Goal: Task Accomplishment & Management: Manage account settings

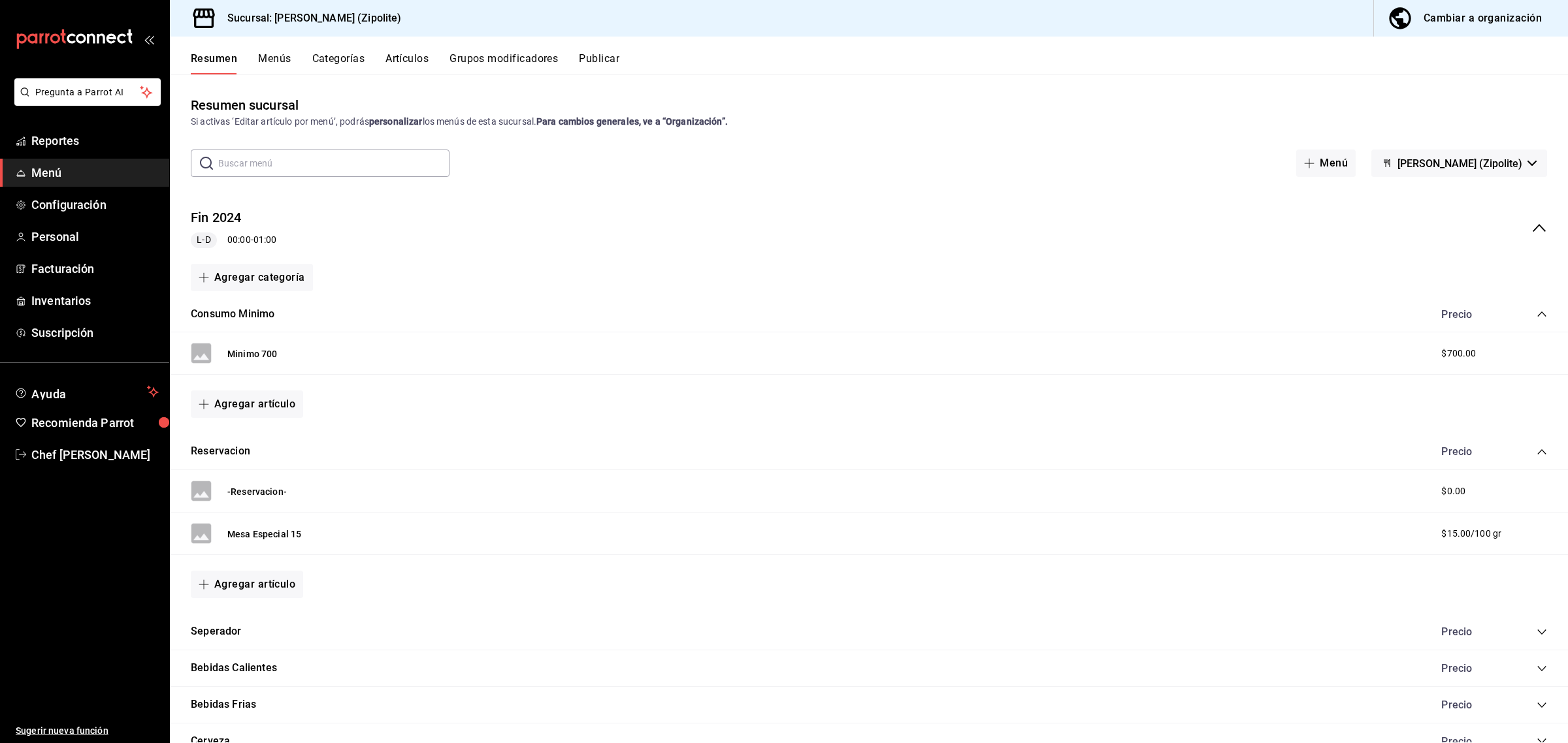
click at [420, 60] on button "Artículos" at bounding box center [407, 63] width 43 height 23
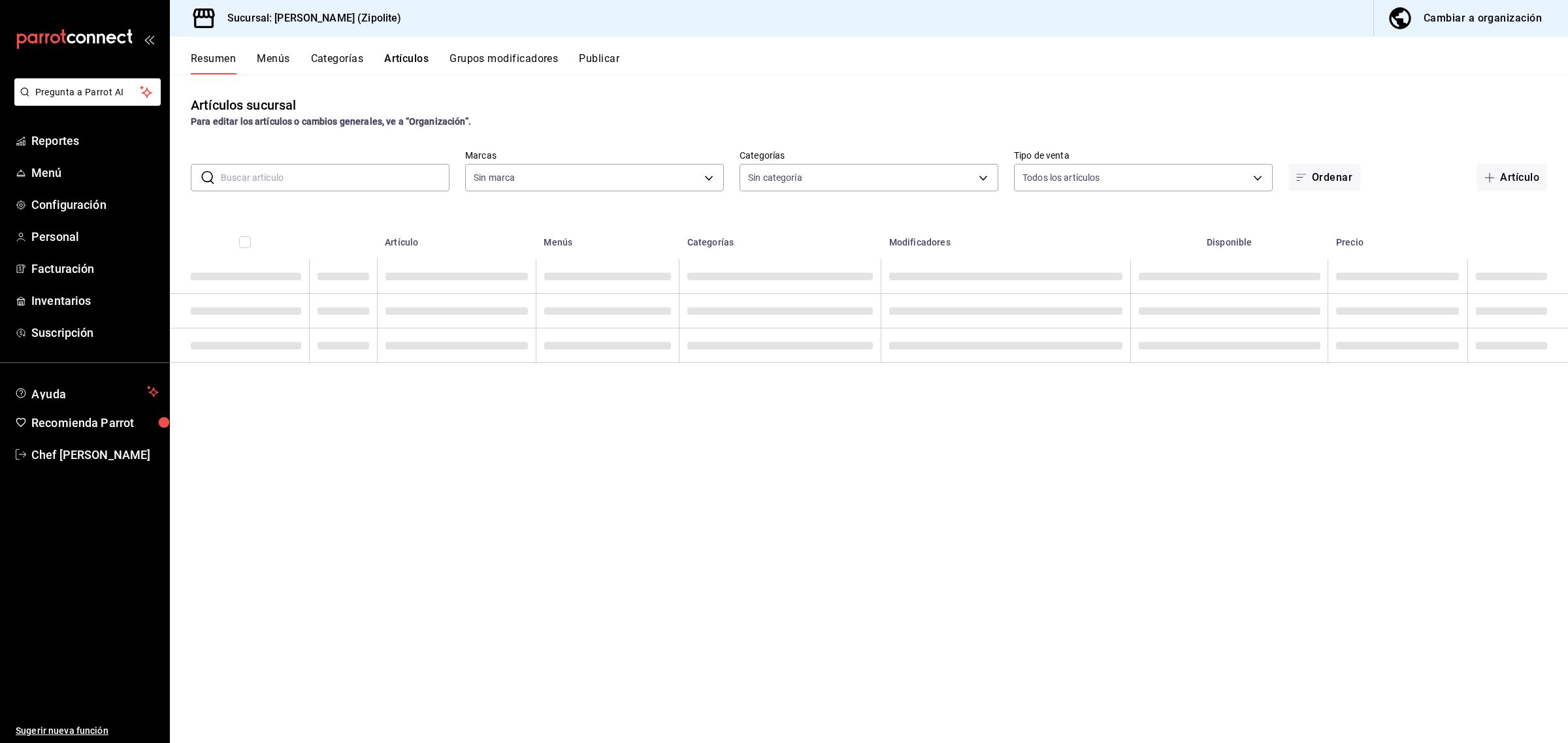
click at [371, 172] on input "text" at bounding box center [335, 178] width 229 height 26
type input "f292acb2-d4c9-49b5-8ec6-6f25b65750fc"
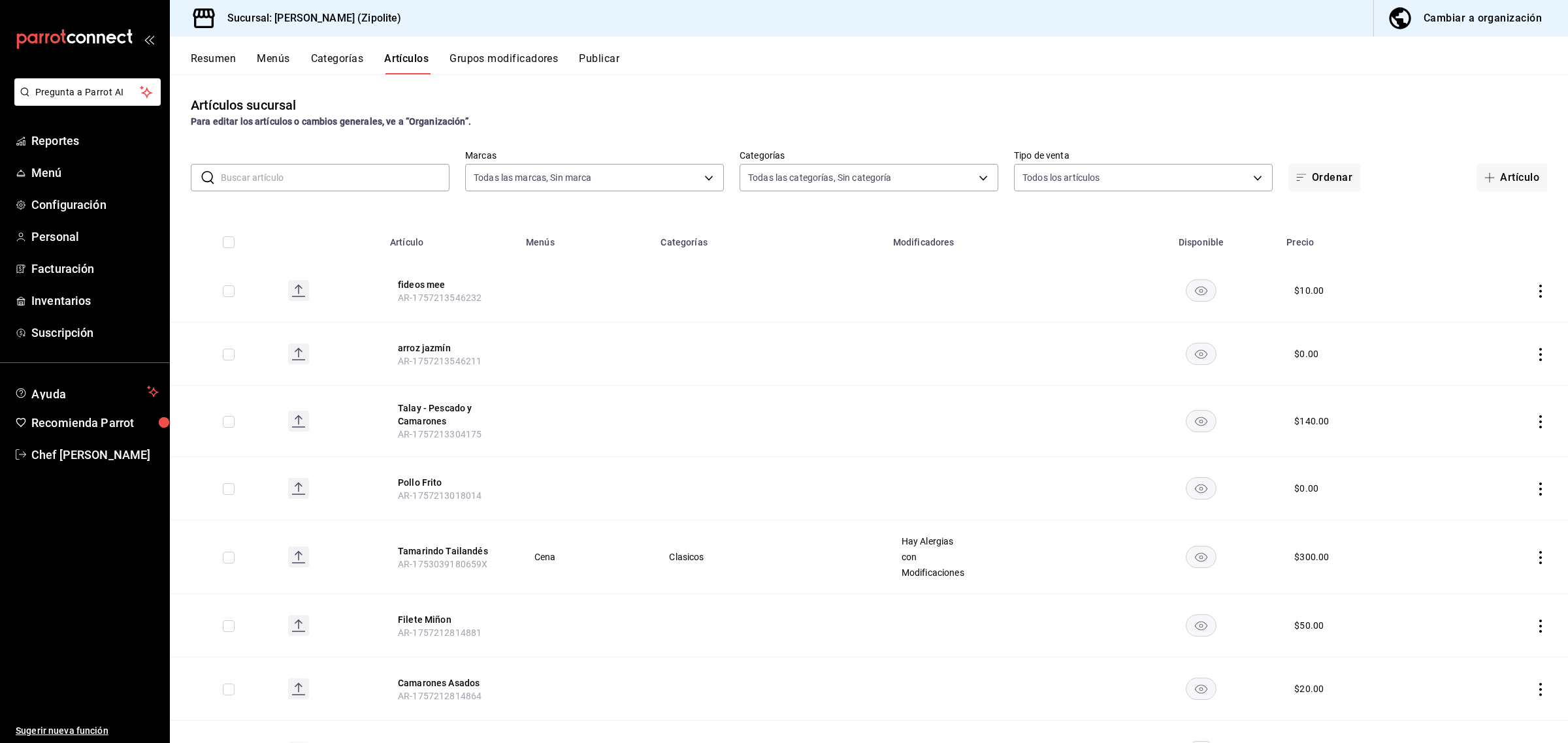
type input "6c8bdead-5ca4-42b5-a521-b804db7e7dc2,3d49ebb3-454d-4ee7-b920-a19ba4b4d454,2773f…"
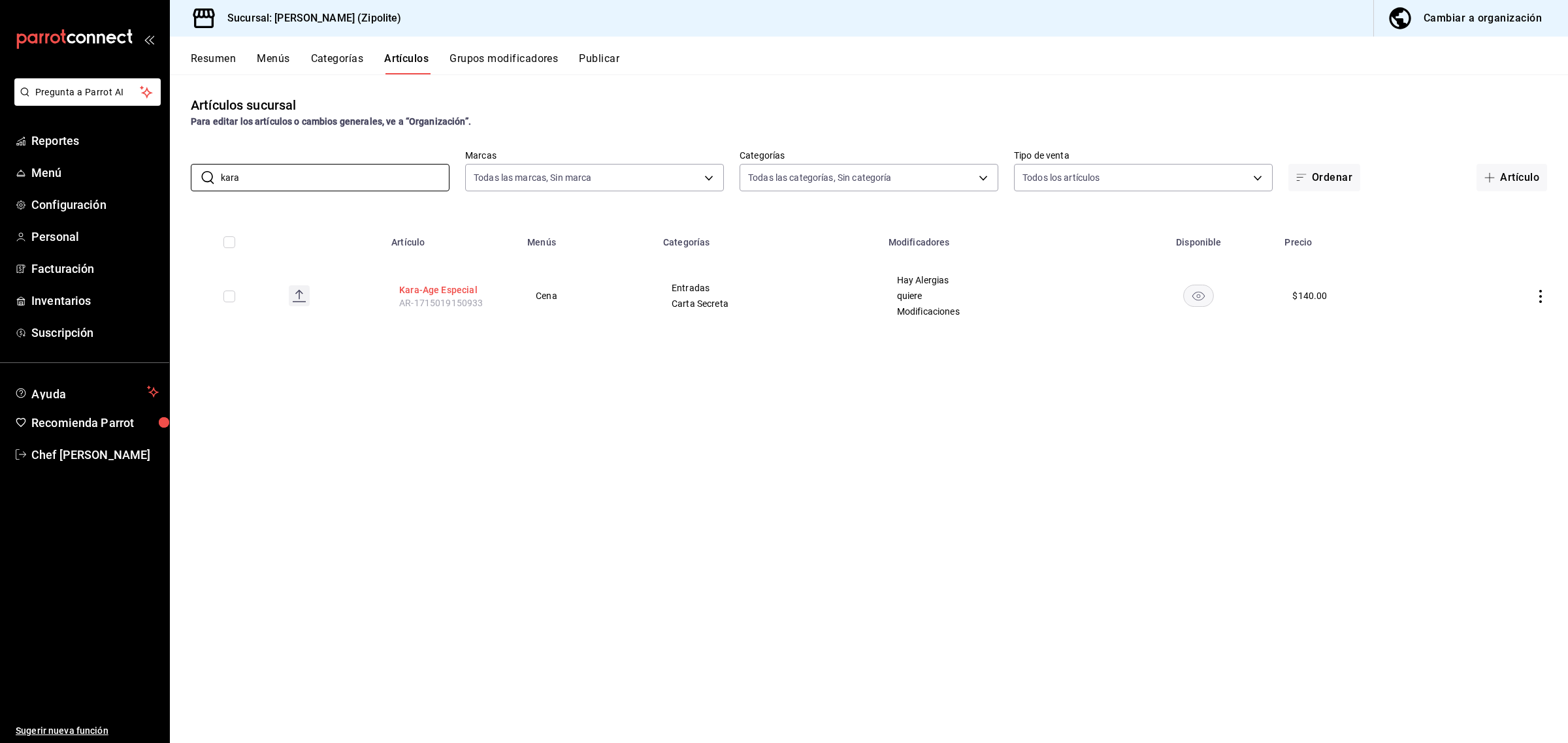
type input "kara"
click at [429, 292] on button "Kara-Age Especial" at bounding box center [451, 290] width 104 height 13
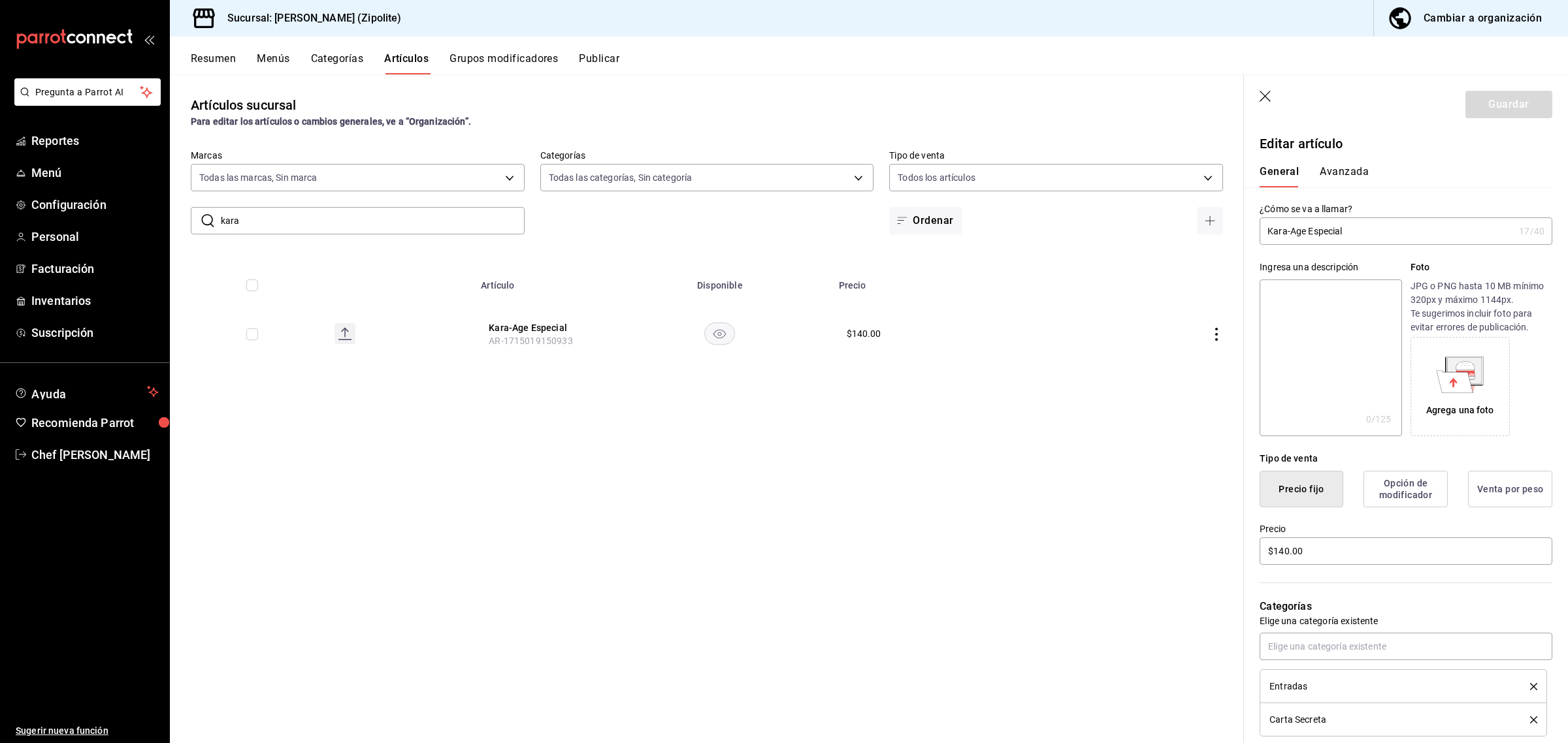
drag, startPoint x: 1308, startPoint y: 231, endPoint x: 1522, endPoint y: 219, distance: 214.3
click at [1522, 223] on div "Kara-Age Especial 17 /40 ¿Cómo se va a llamar?" at bounding box center [1406, 231] width 292 height 27
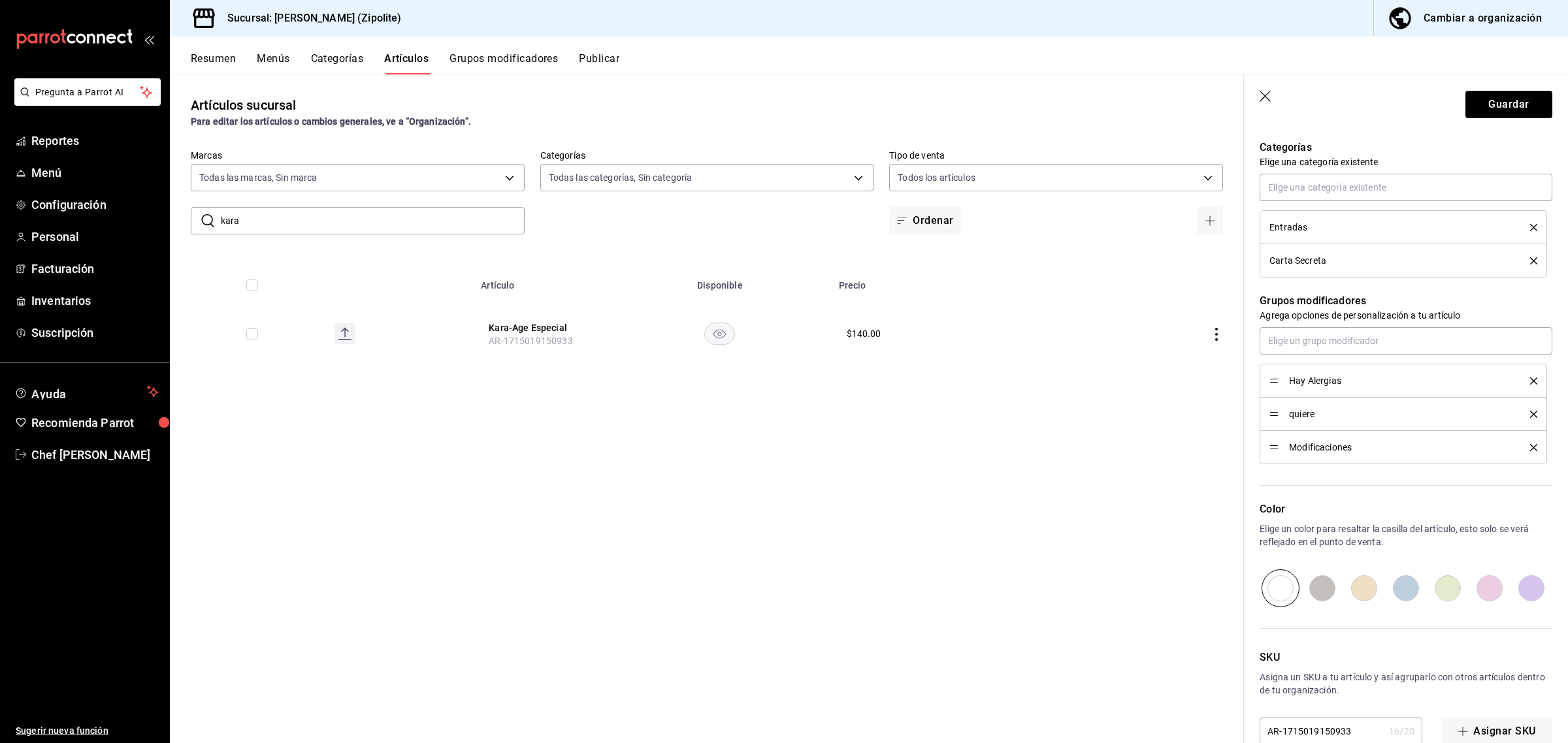
scroll to position [488, 0]
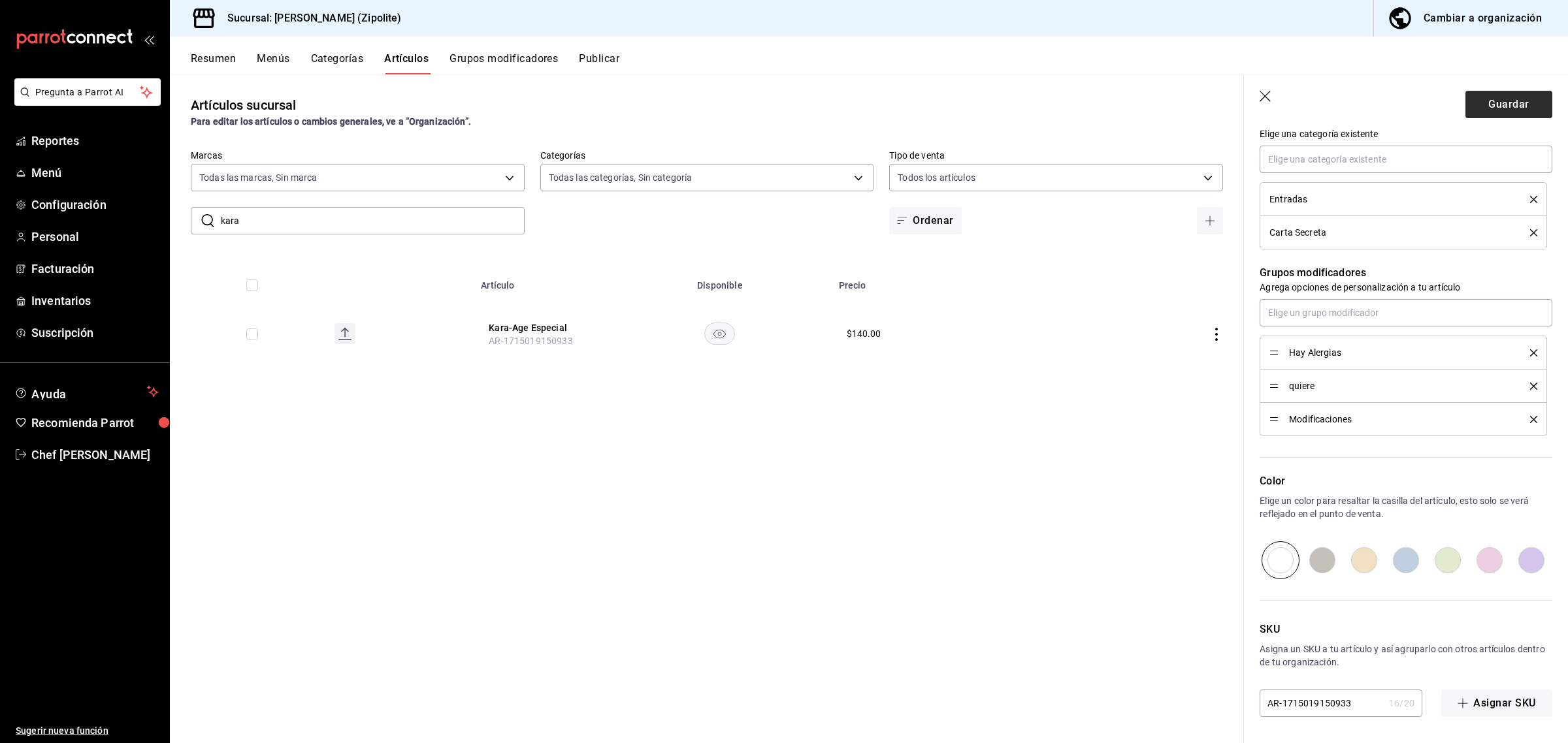
type input "Kara-Age"
click at [1510, 112] on button "Guardar" at bounding box center [1509, 104] width 87 height 27
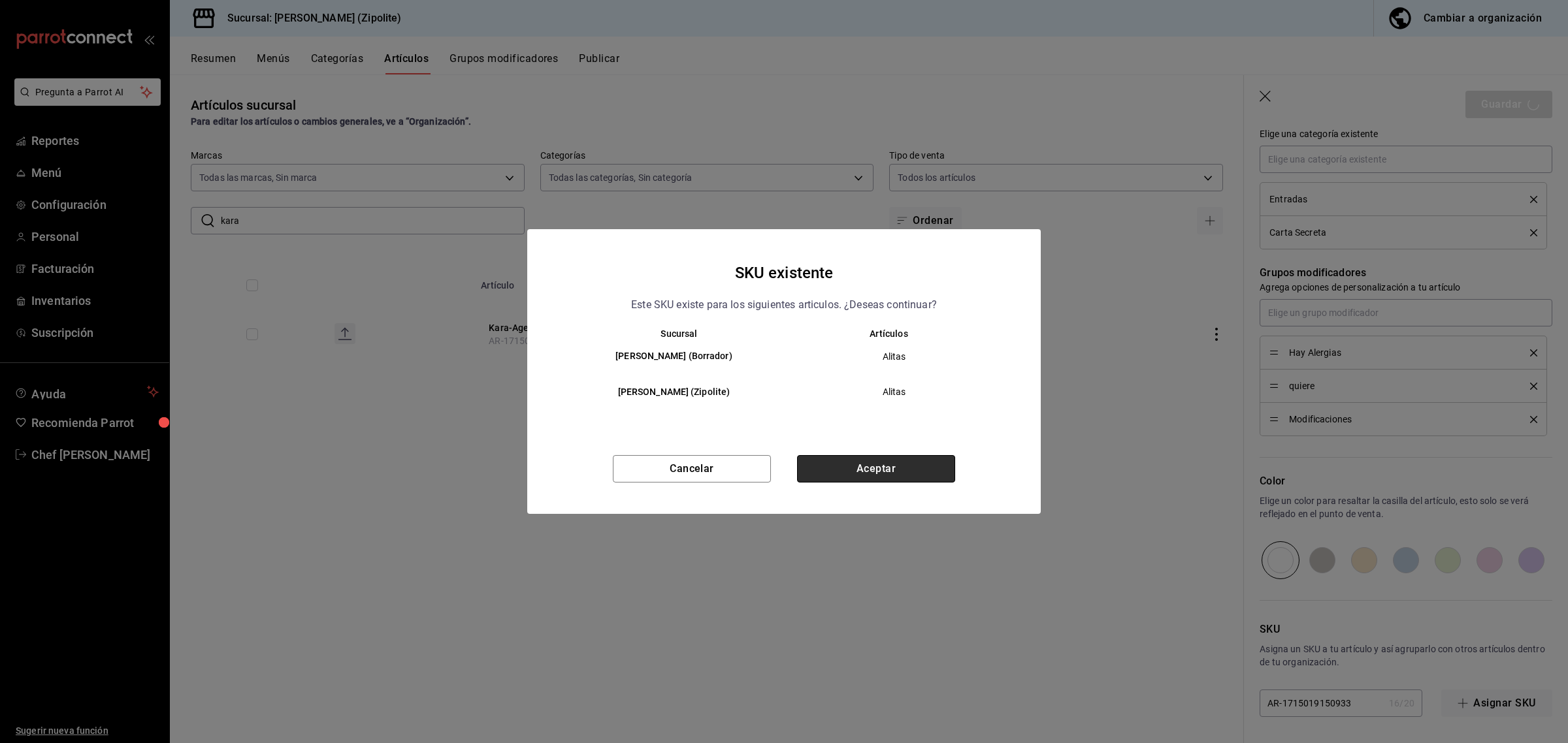
click at [873, 481] on button "Aceptar" at bounding box center [875, 469] width 158 height 27
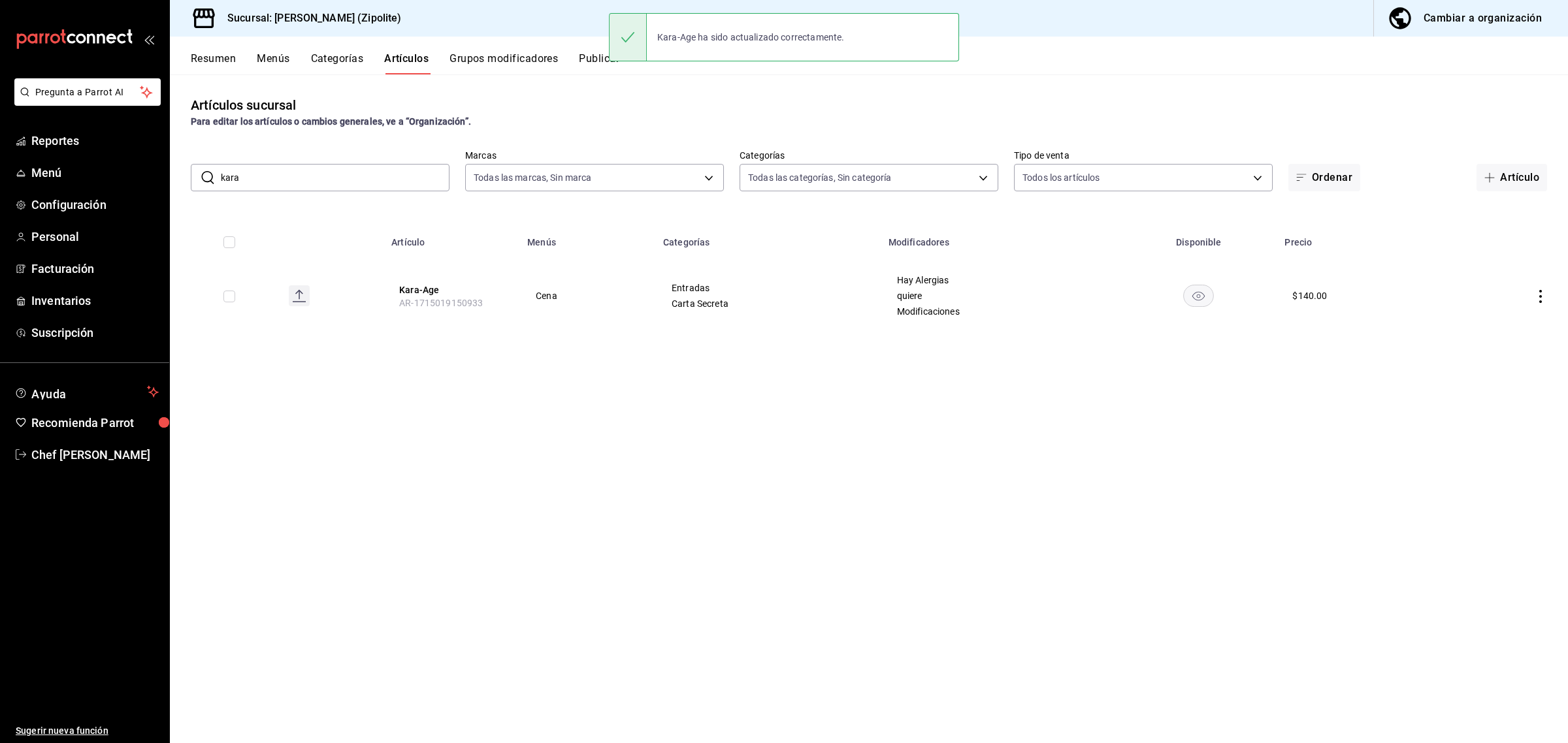
click at [588, 60] on button "Publicar" at bounding box center [599, 63] width 40 height 23
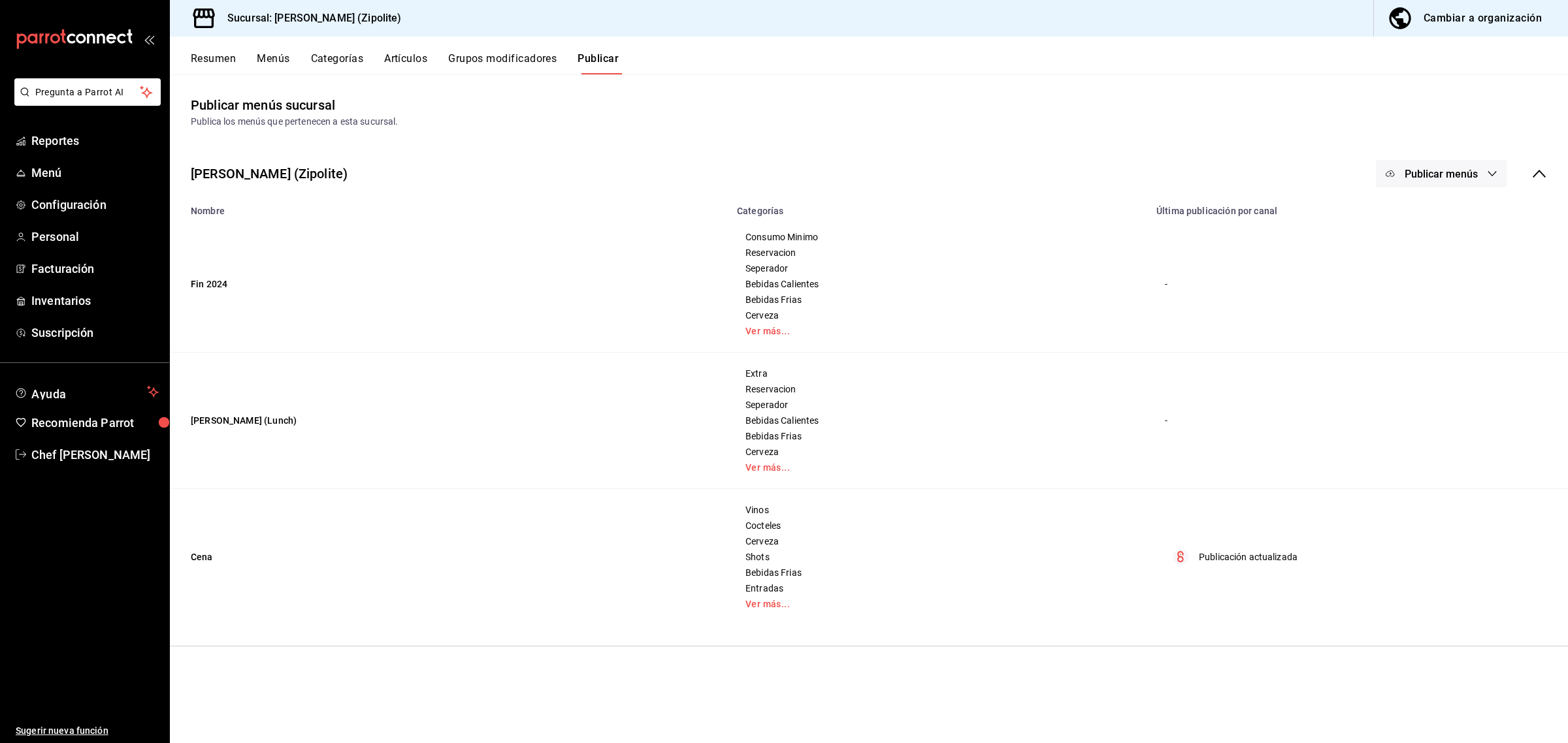
click at [614, 68] on button "Publicar" at bounding box center [598, 63] width 41 height 23
click at [1462, 169] on span "Publicar menús" at bounding box center [1441, 174] width 73 height 12
click at [1437, 212] on span "Punto de venta" at bounding box center [1460, 217] width 63 height 14
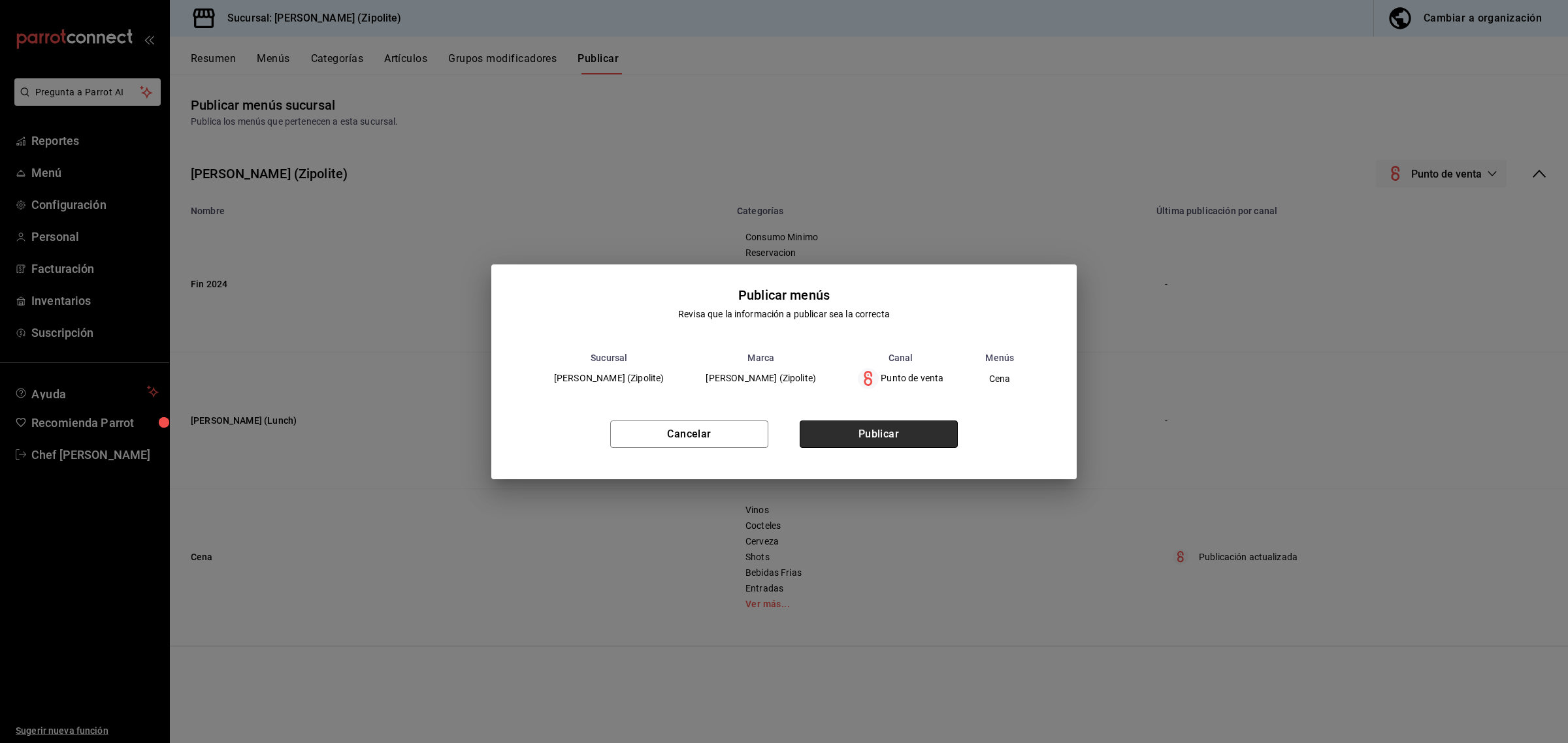
click at [944, 428] on button "Publicar" at bounding box center [878, 434] width 158 height 27
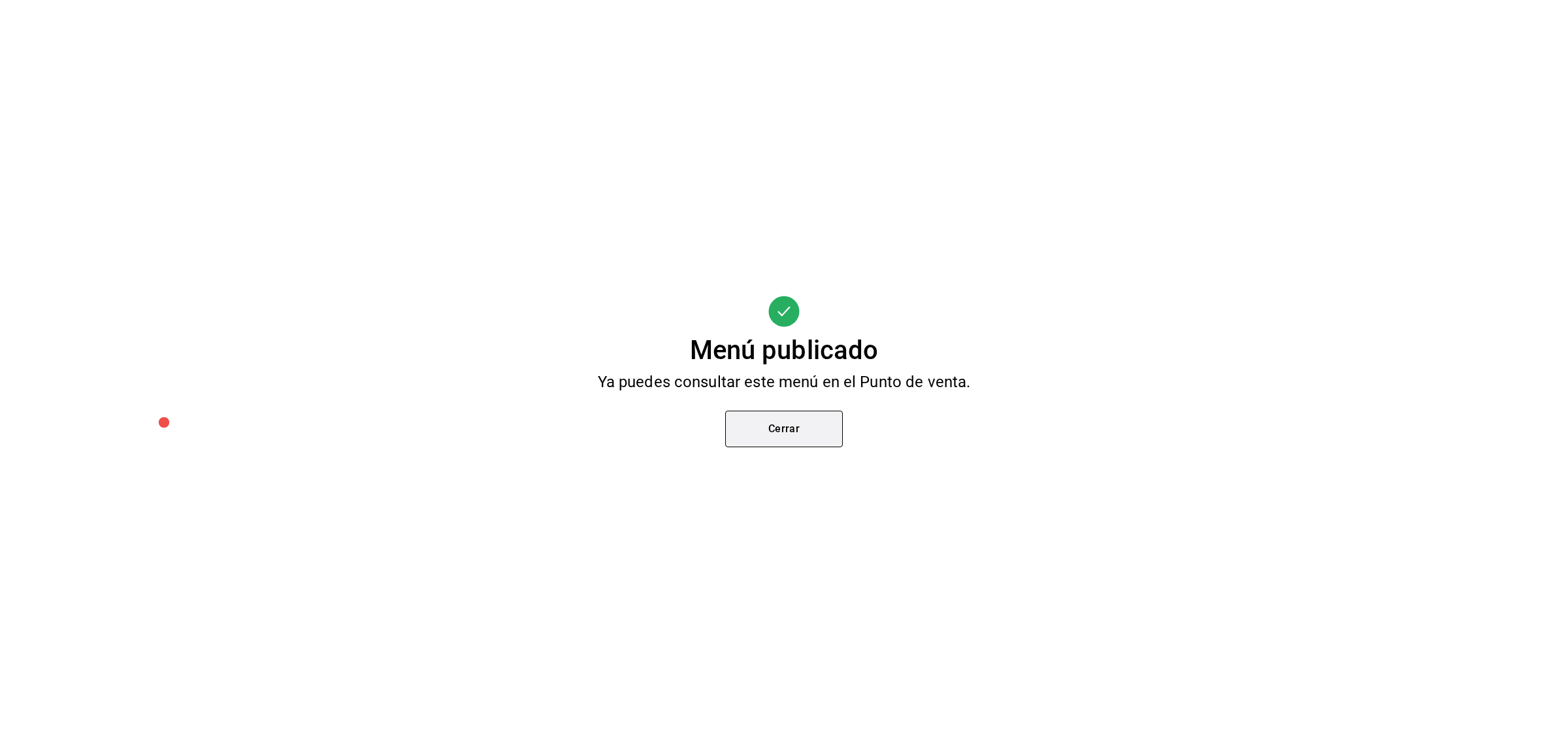
click at [779, 441] on button "Cerrar" at bounding box center [784, 429] width 117 height 37
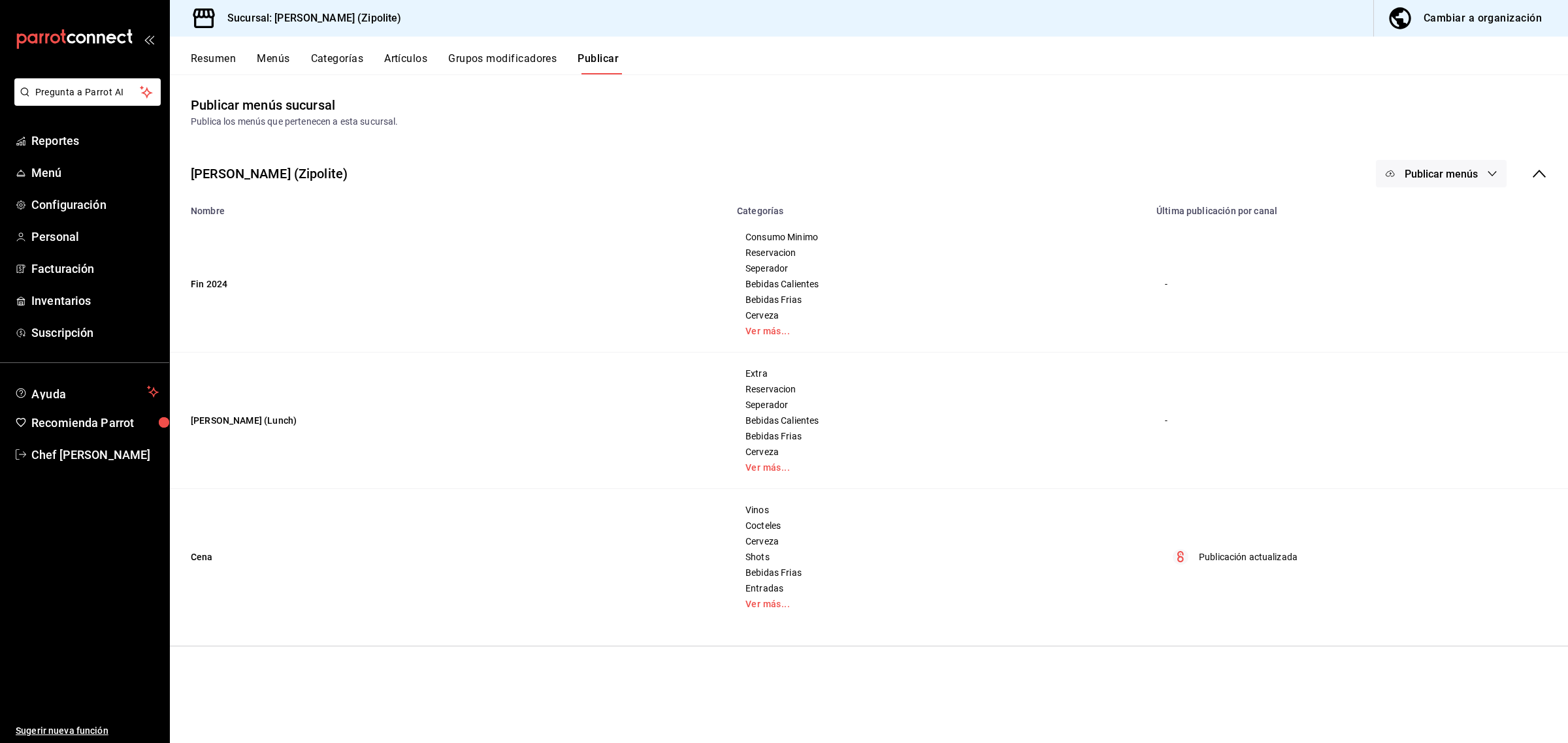
click at [329, 62] on button "Categorías" at bounding box center [337, 63] width 53 height 23
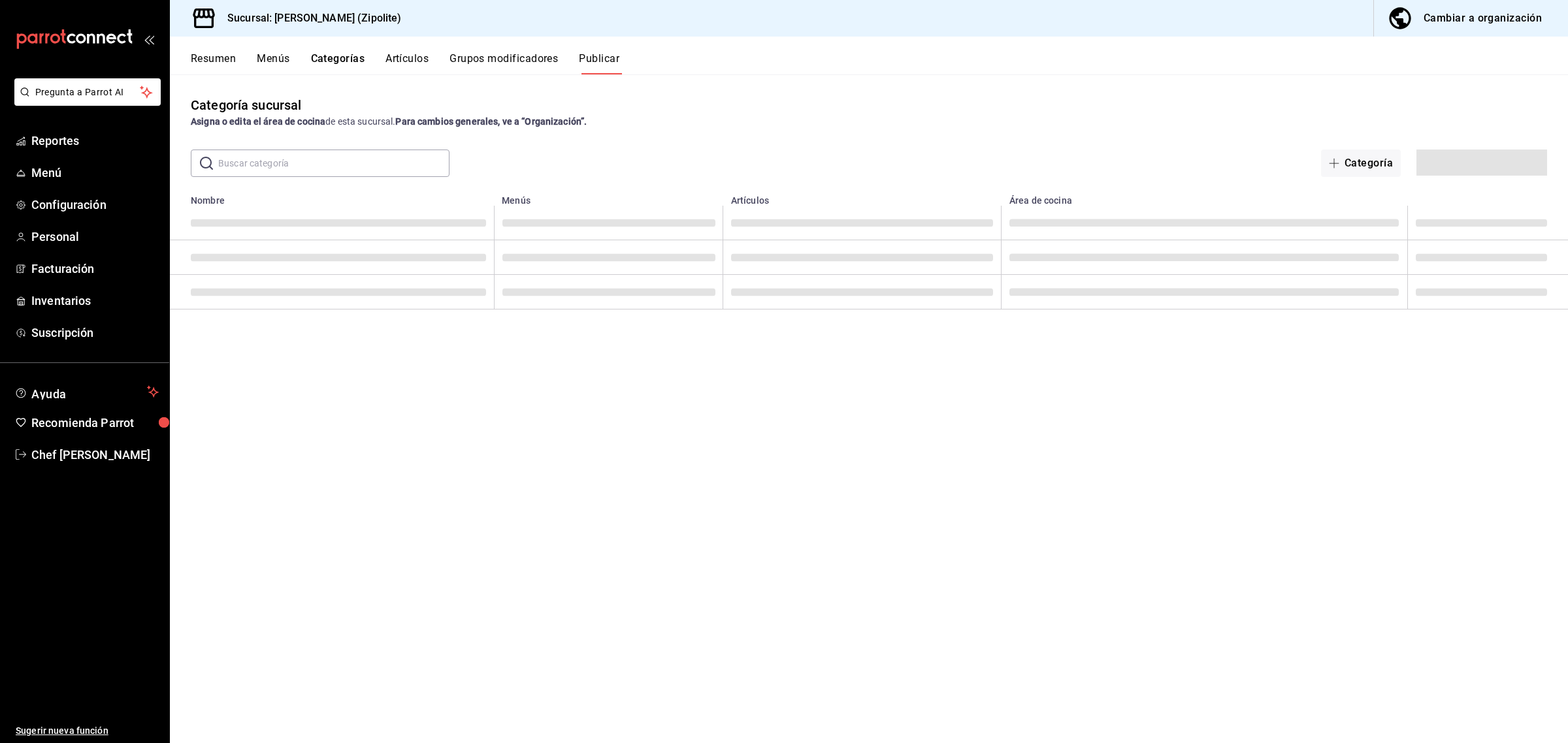
click at [415, 61] on button "Artículos" at bounding box center [407, 63] width 43 height 23
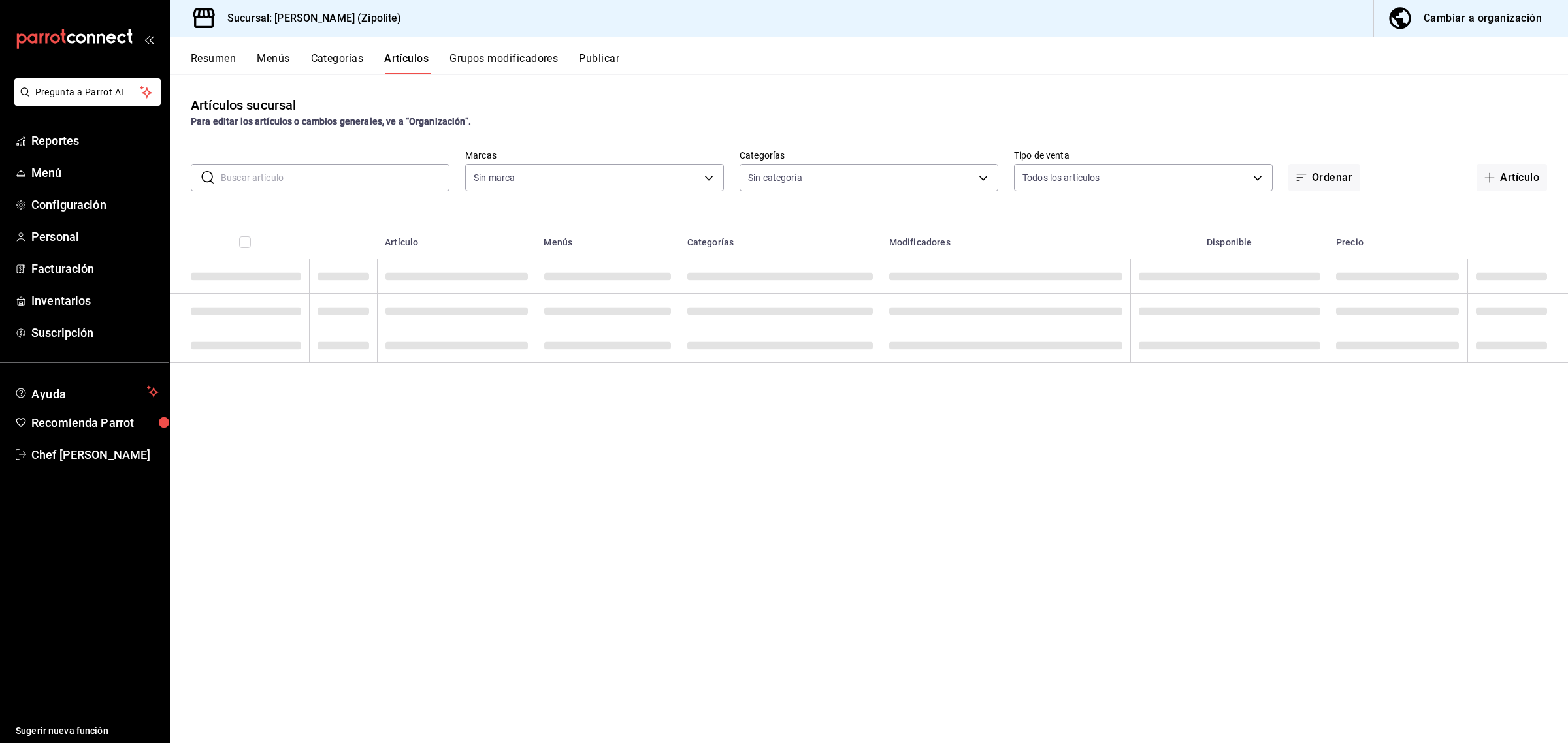
click at [403, 178] on input "text" at bounding box center [335, 178] width 229 height 26
type input "f292acb2-d4c9-49b5-8ec6-6f25b65750fc"
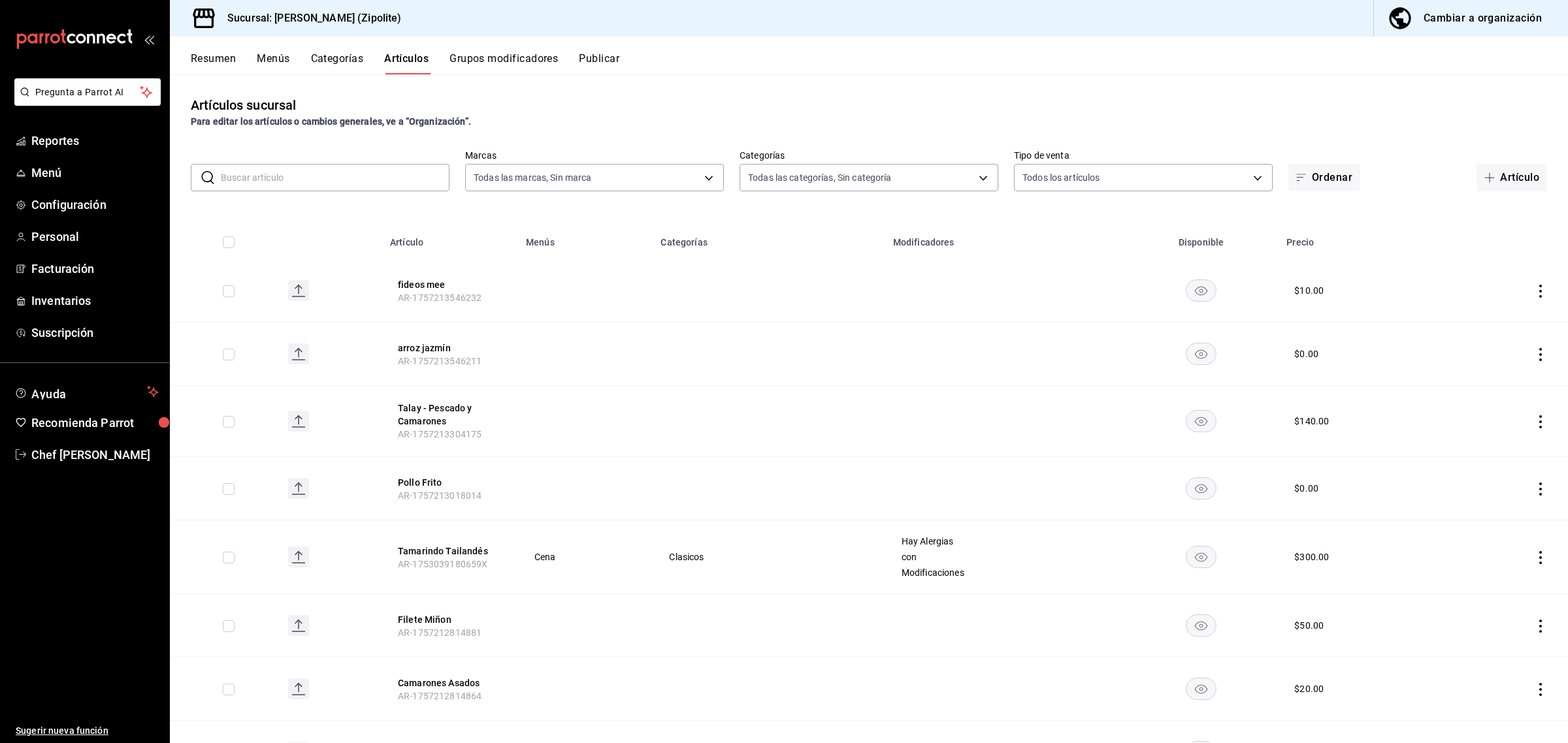
type input "6c8bdead-5ca4-42b5-a521-b804db7e7dc2,3d49ebb3-454d-4ee7-b920-a19ba4b4d454,2773f…"
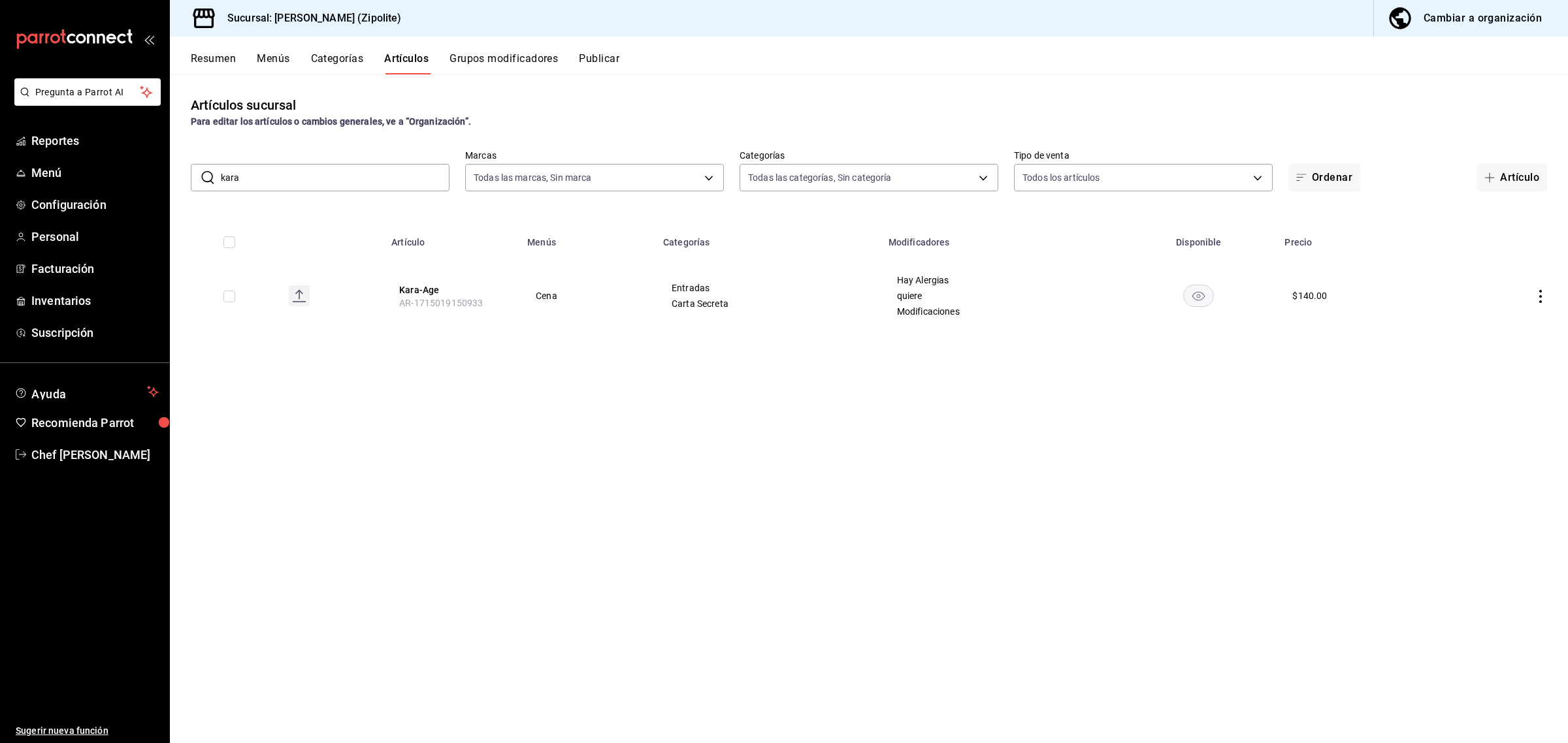
type input "kara"
click at [1156, 565] on div "Artículos sucursal Para editar los artículos o cambios generales, ve a “Organiz…" at bounding box center [868, 409] width 1398 height 668
